Goal: Complete application form

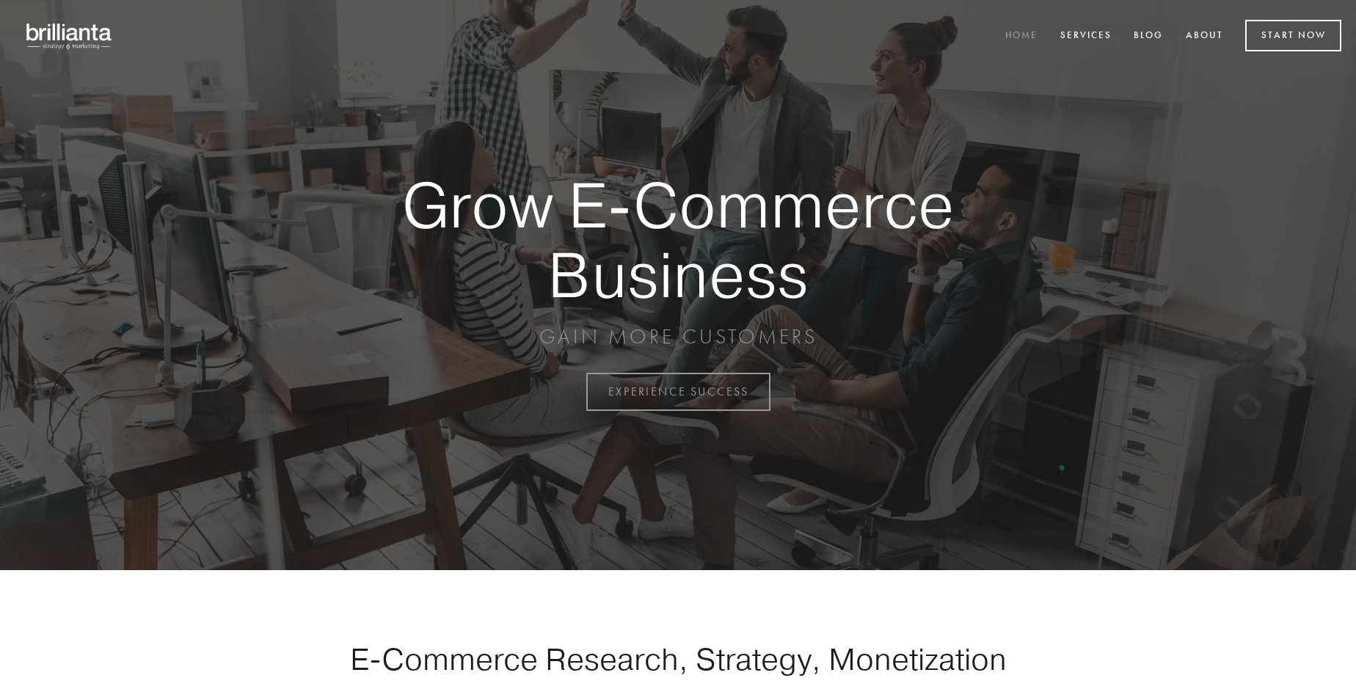
scroll to position [3847, 0]
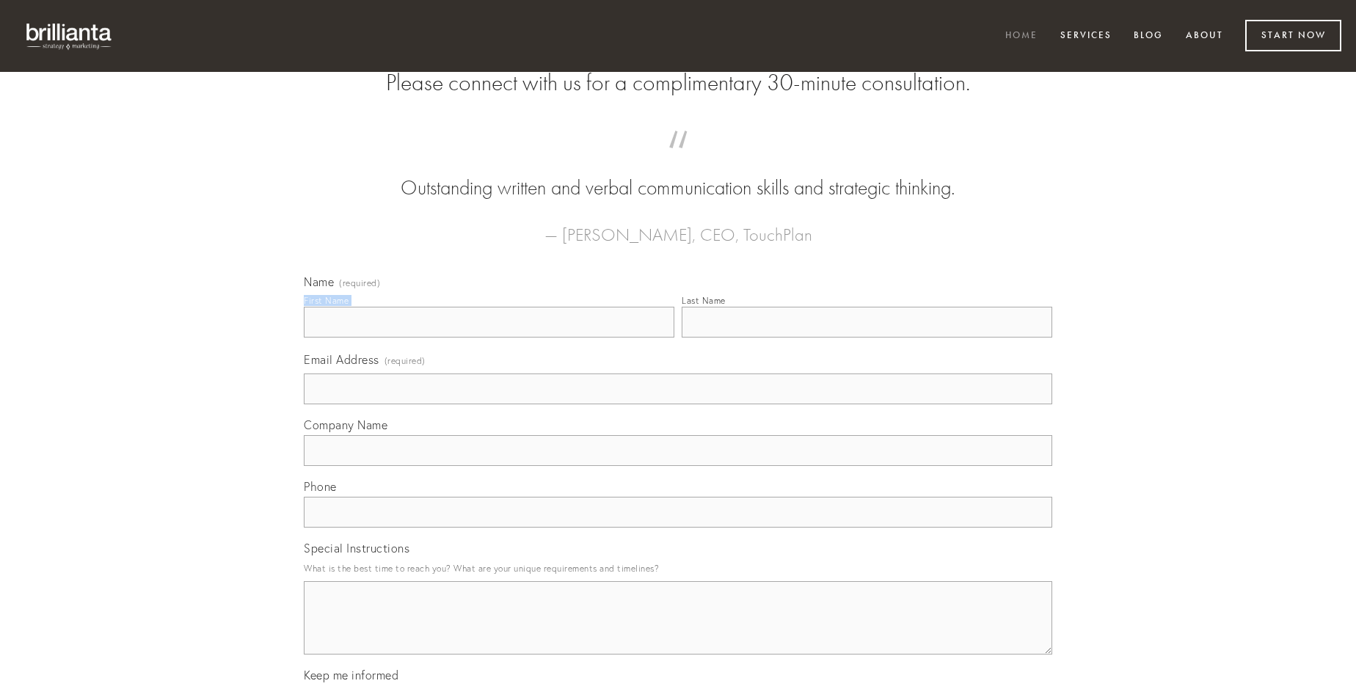
type input "[PERSON_NAME]"
click at [867, 338] on input "Last Name" at bounding box center [867, 322] width 371 height 31
type input "[PERSON_NAME]"
click at [678, 404] on input "Email Address (required)" at bounding box center [678, 389] width 749 height 31
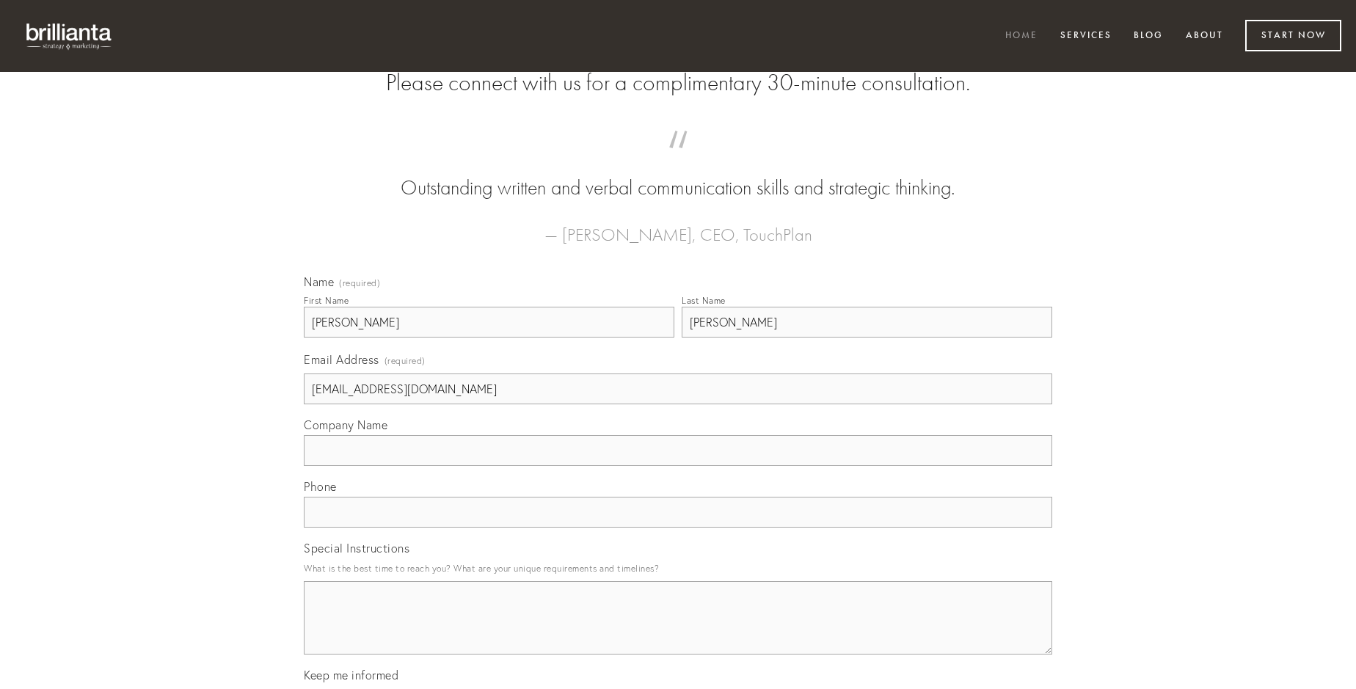
type input "[EMAIL_ADDRESS][DOMAIN_NAME]"
click at [678, 466] on input "Company Name" at bounding box center [678, 450] width 749 height 31
type input "[PERSON_NAME]"
click at [678, 528] on input "text" at bounding box center [678, 512] width 749 height 31
click at [678, 631] on textarea "Special Instructions" at bounding box center [678, 617] width 749 height 73
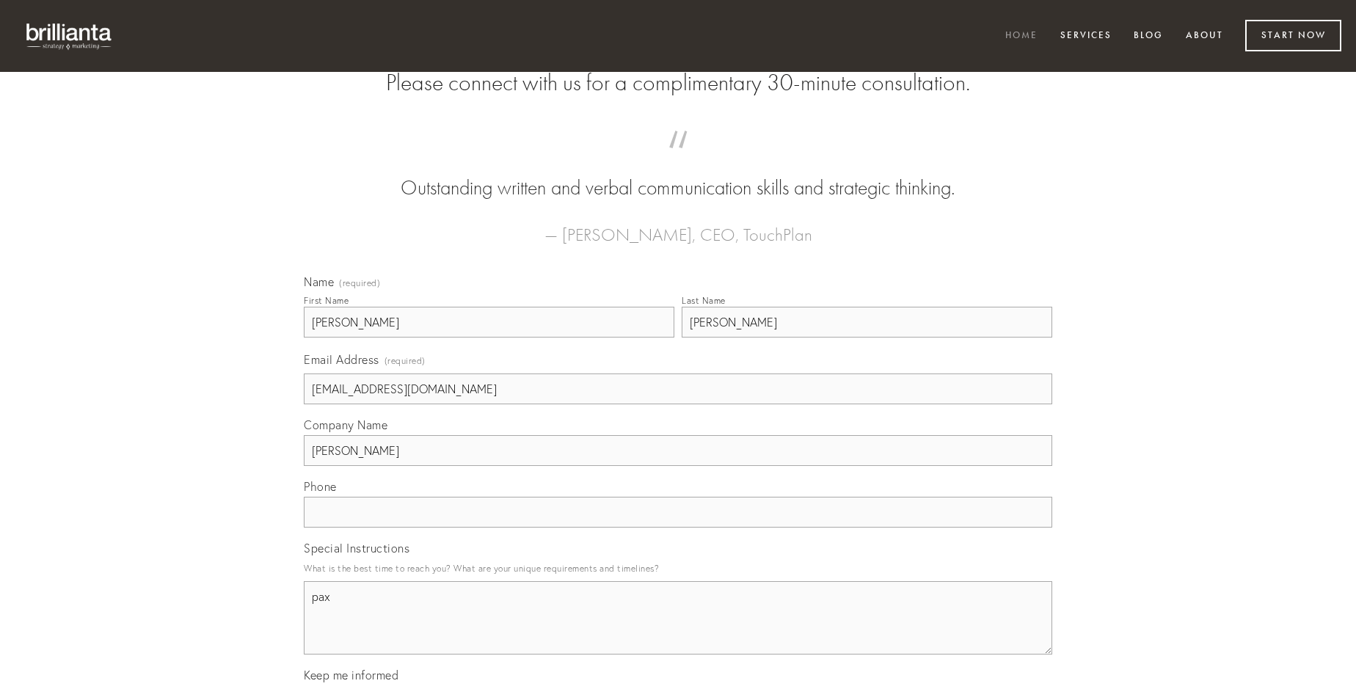
type textarea "pax"
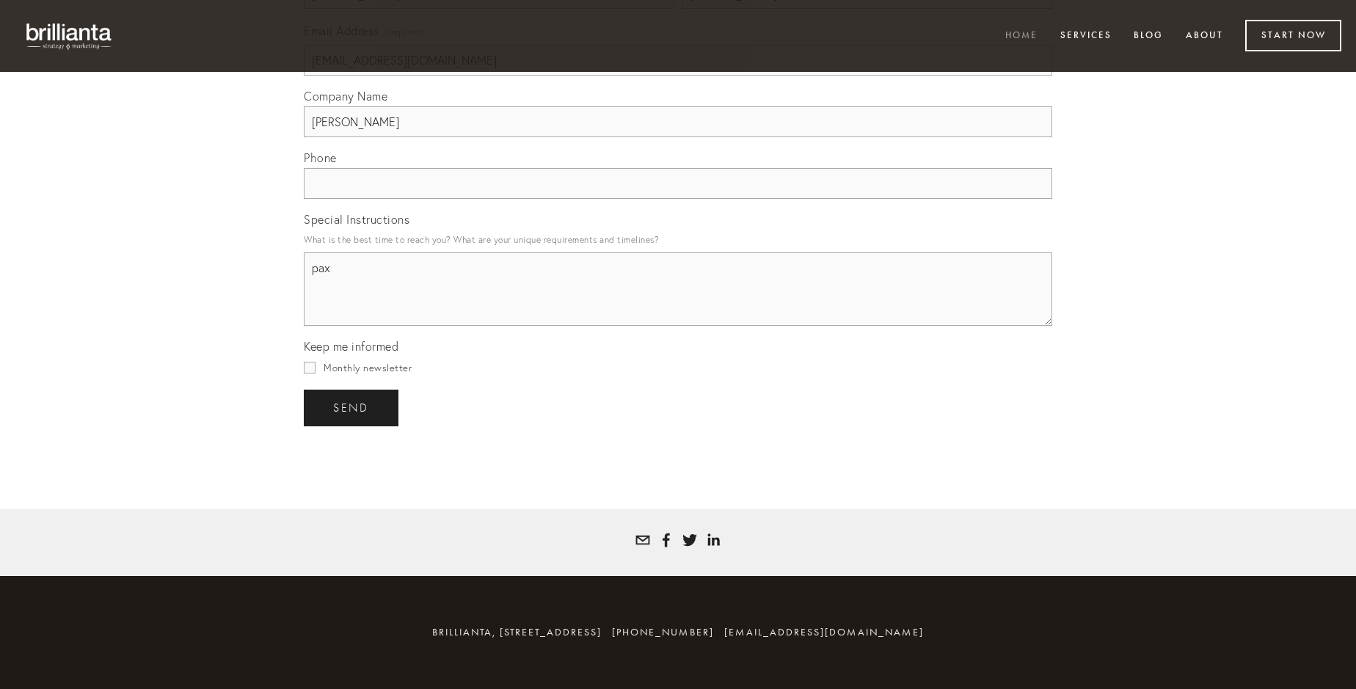
click at [352, 407] on span "send" at bounding box center [351, 407] width 36 height 13
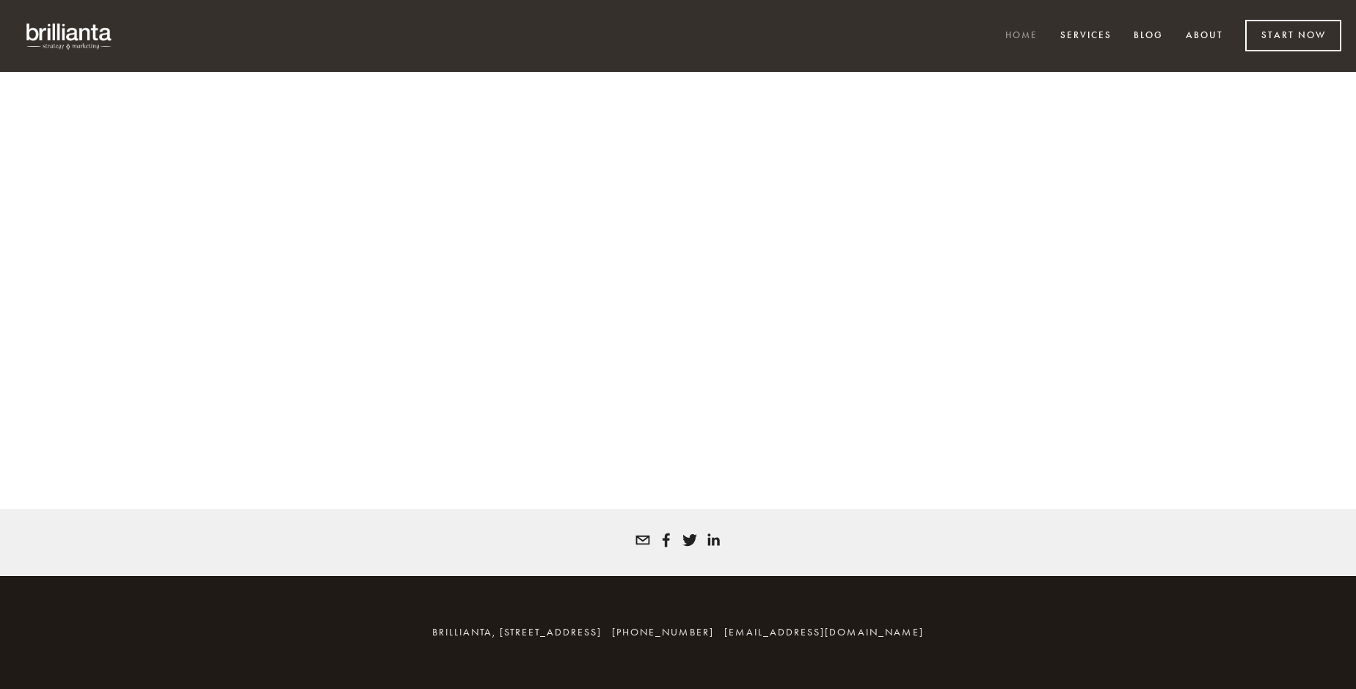
scroll to position [3828, 0]
